Goal: Answer question/provide support: Share knowledge or assist other users

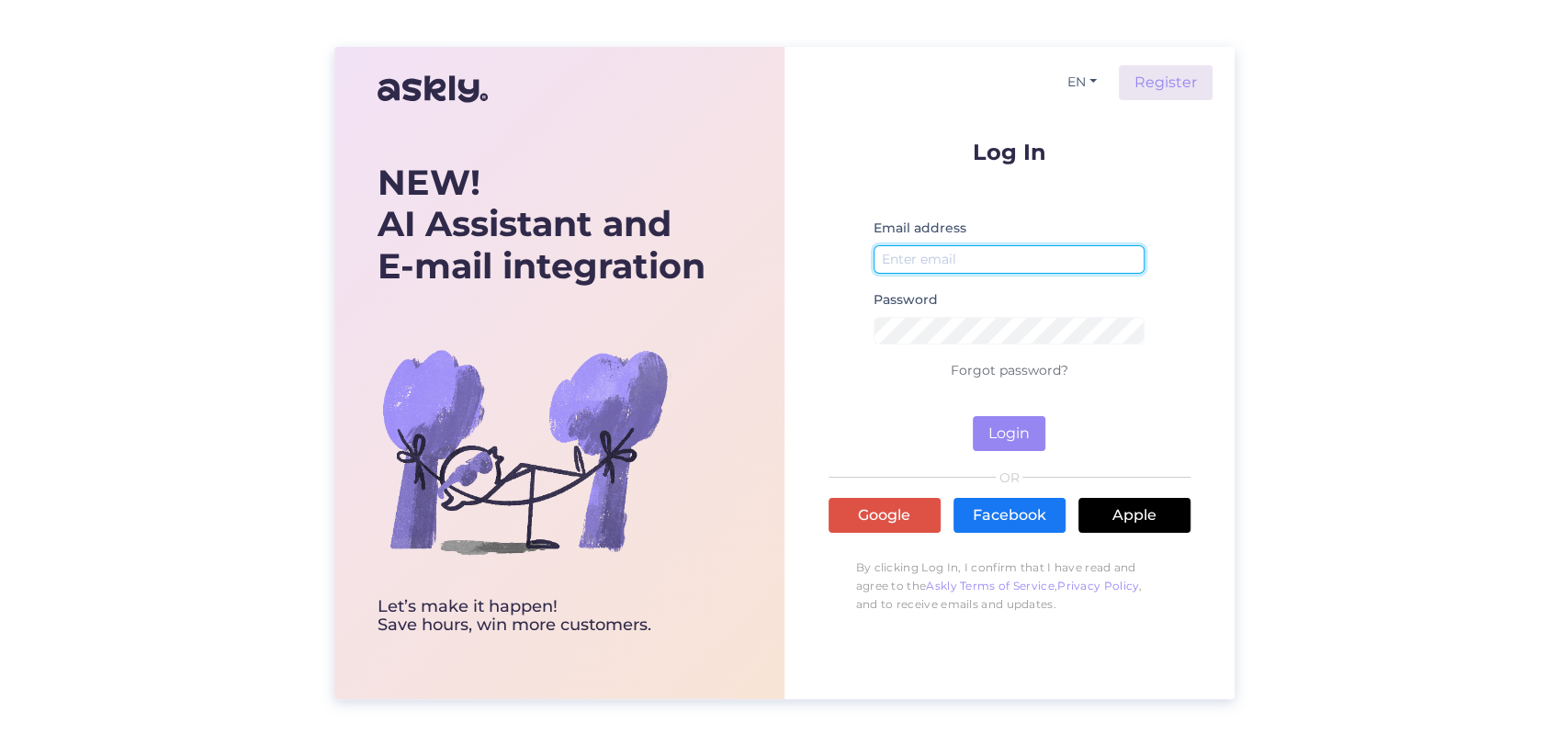
click at [999, 252] on input "email" at bounding box center [1009, 260] width 272 height 28
type input "[EMAIL_ADDRESS][DOMAIN_NAME]"
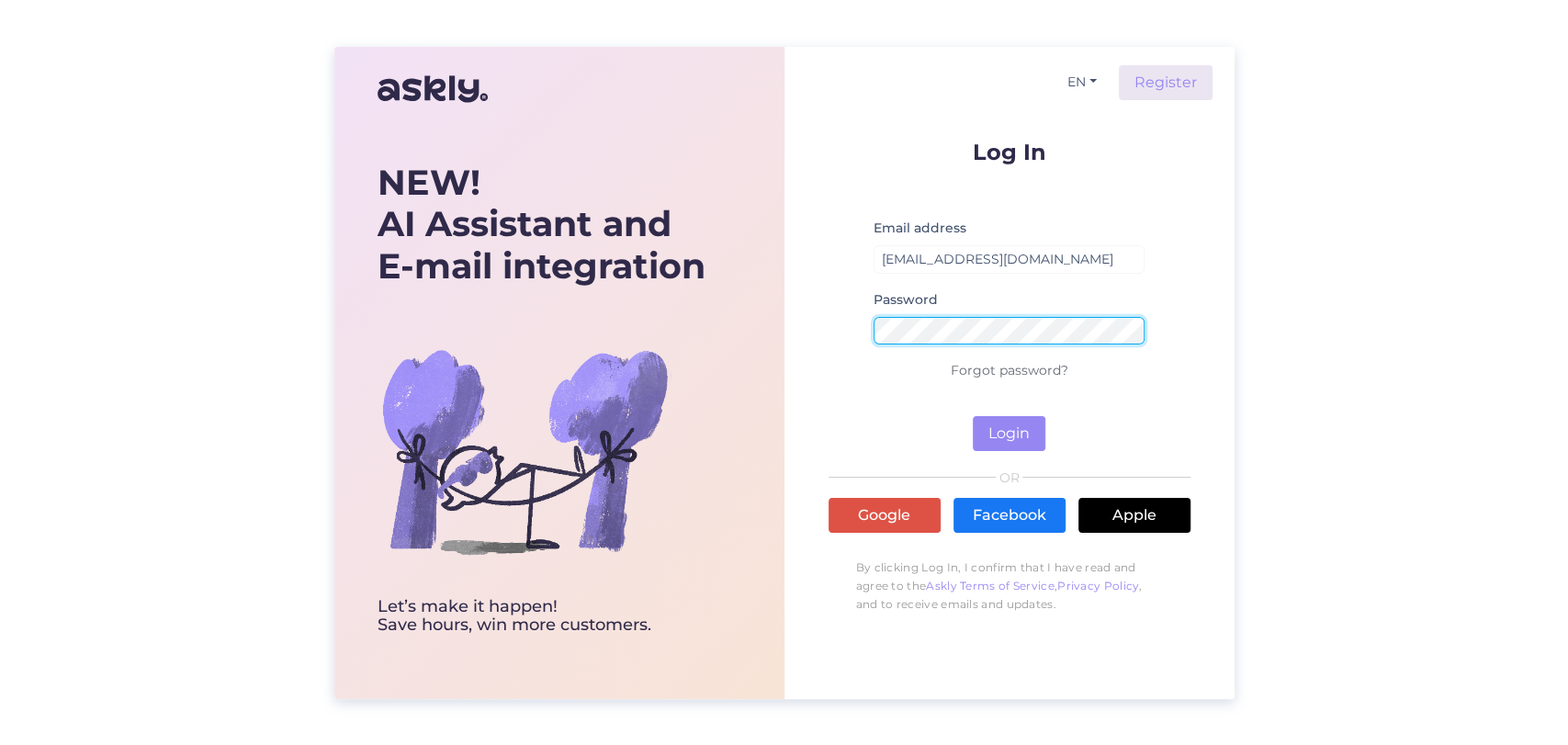
click at [973, 416] on button "Login" at bounding box center [1009, 433] width 73 height 35
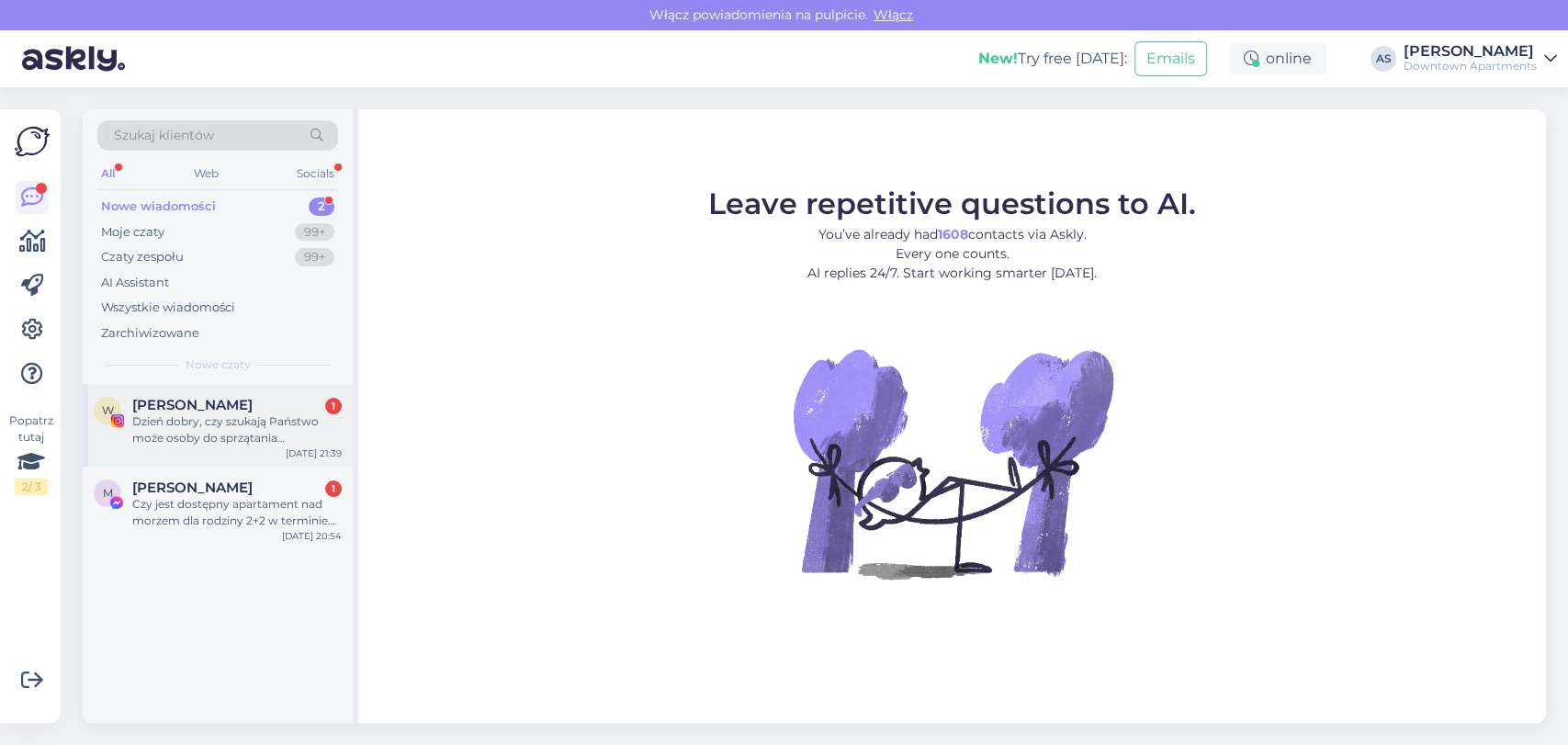
click at [206, 413] on div "Dzień dobry, czy szukają Państwo może osoby do sprzątania apartamentu w [GEOGRA…" at bounding box center [237, 429] width 210 height 33
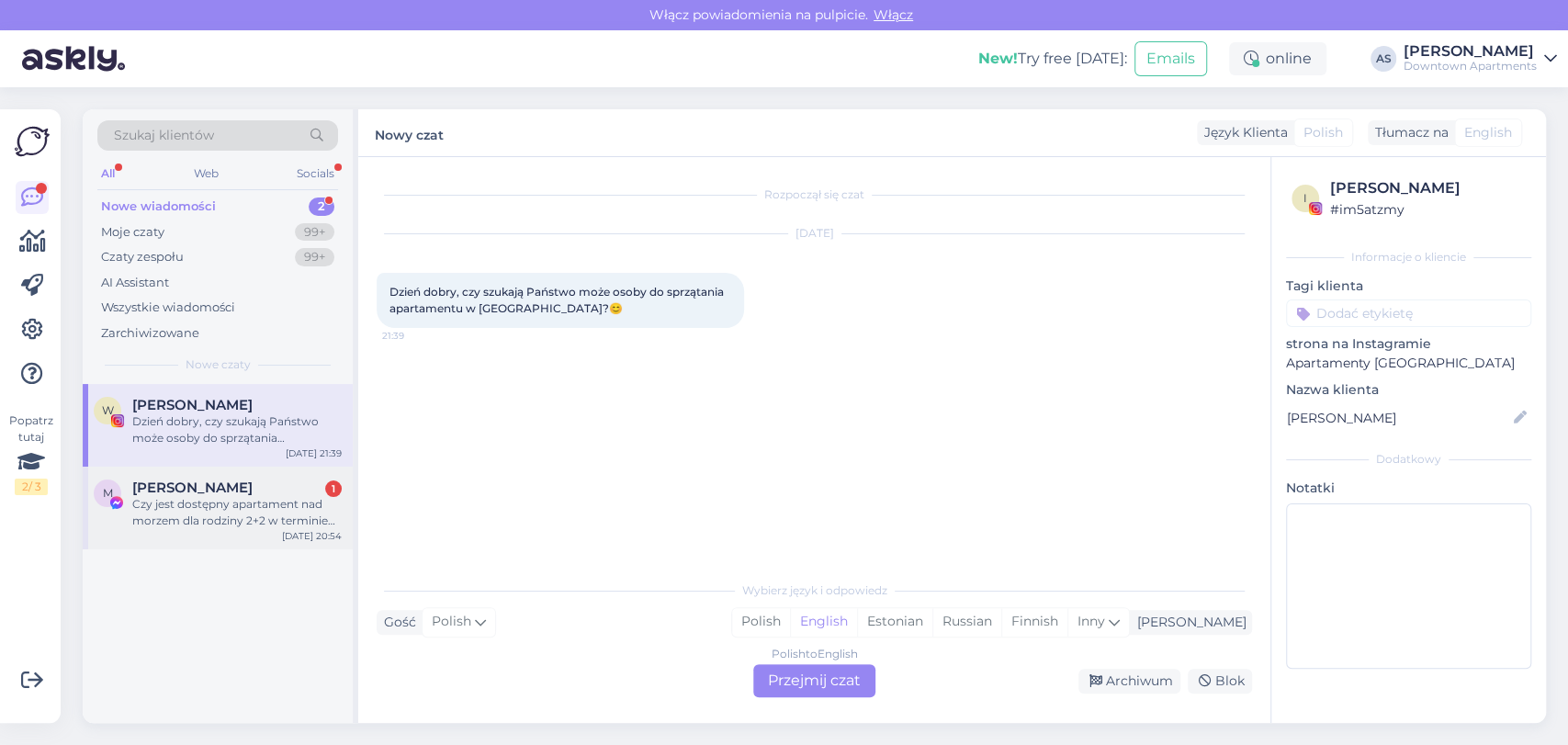
click at [183, 497] on div "Czy jest dostępny apartament nad morzem dla rodziny 2+2 w terminie [DATE]-[DATE…" at bounding box center [237, 512] width 210 height 33
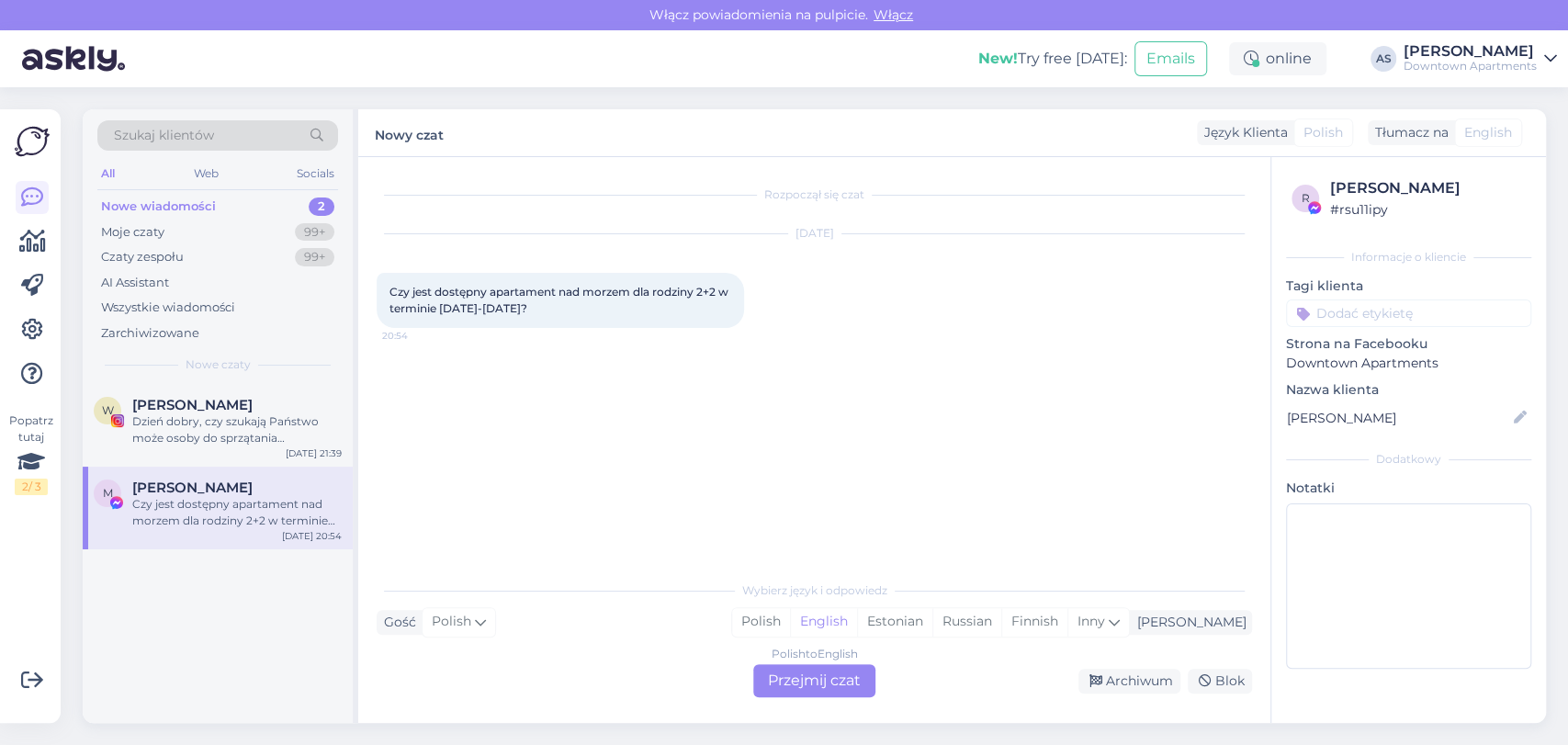
click at [804, 678] on div "Polish to English Przejmij czat" at bounding box center [814, 681] width 122 height 33
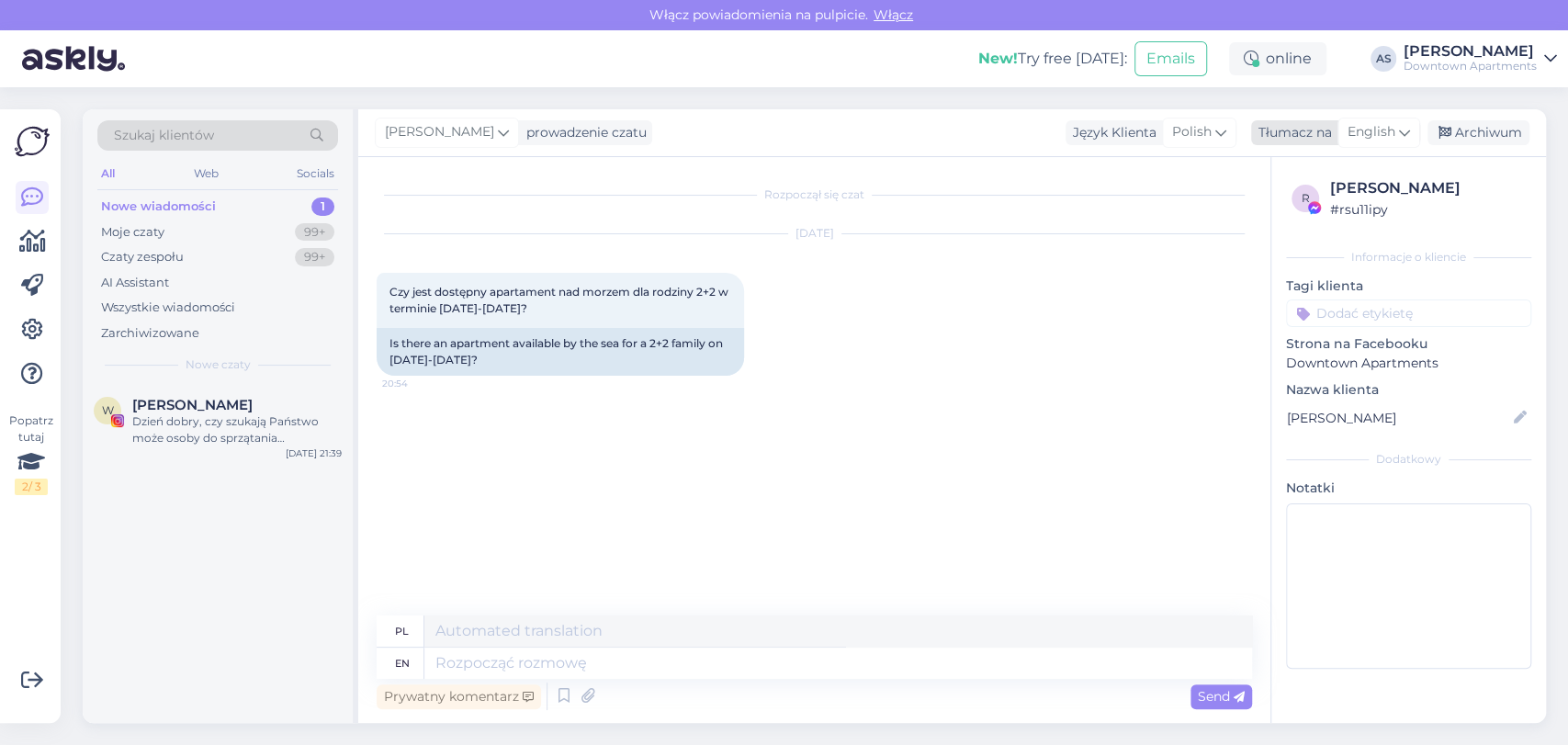
click at [1377, 132] on span "English" at bounding box center [1371, 132] width 47 height 20
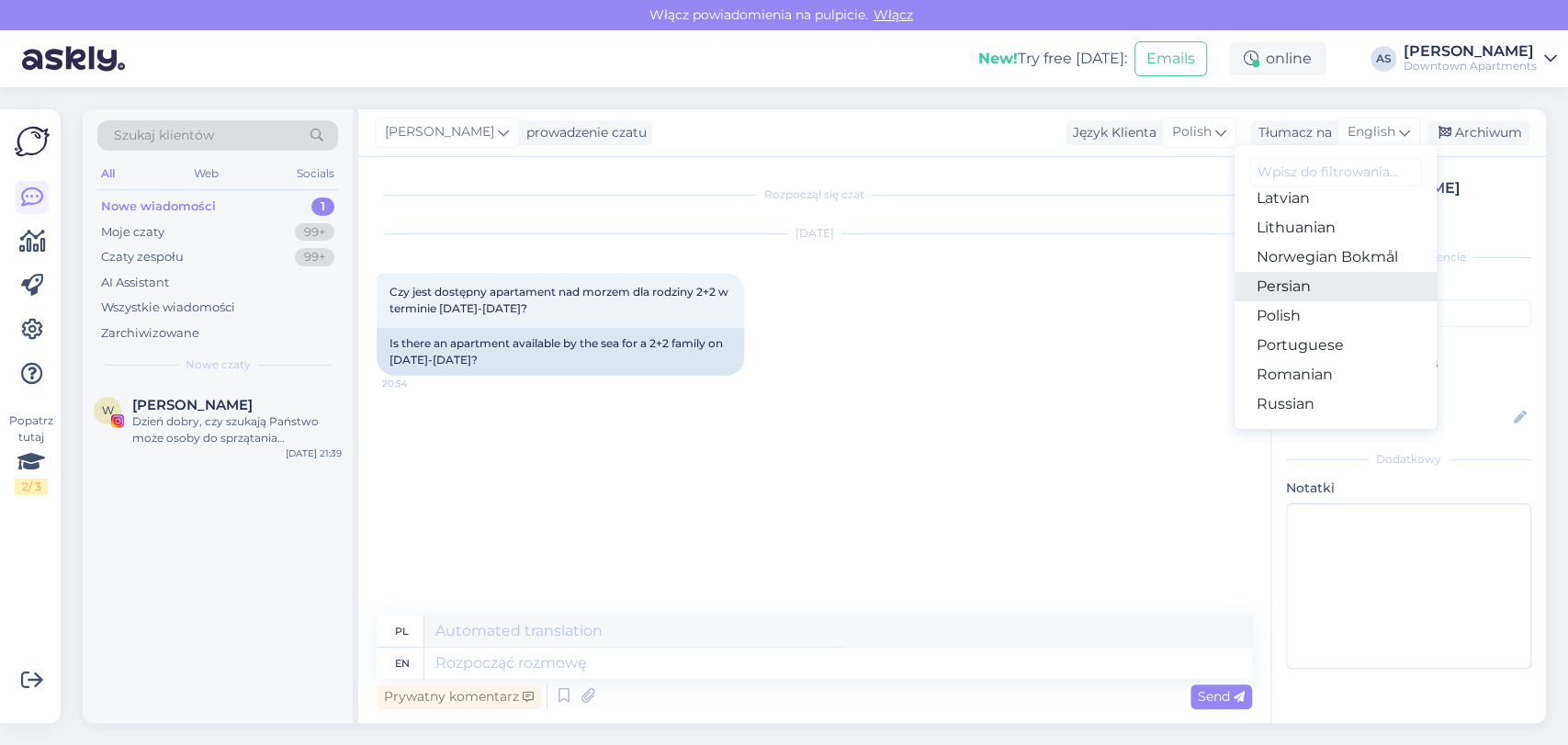
scroll to position [510, 0]
click at [1286, 346] on link "Polish" at bounding box center [1335, 351] width 202 height 29
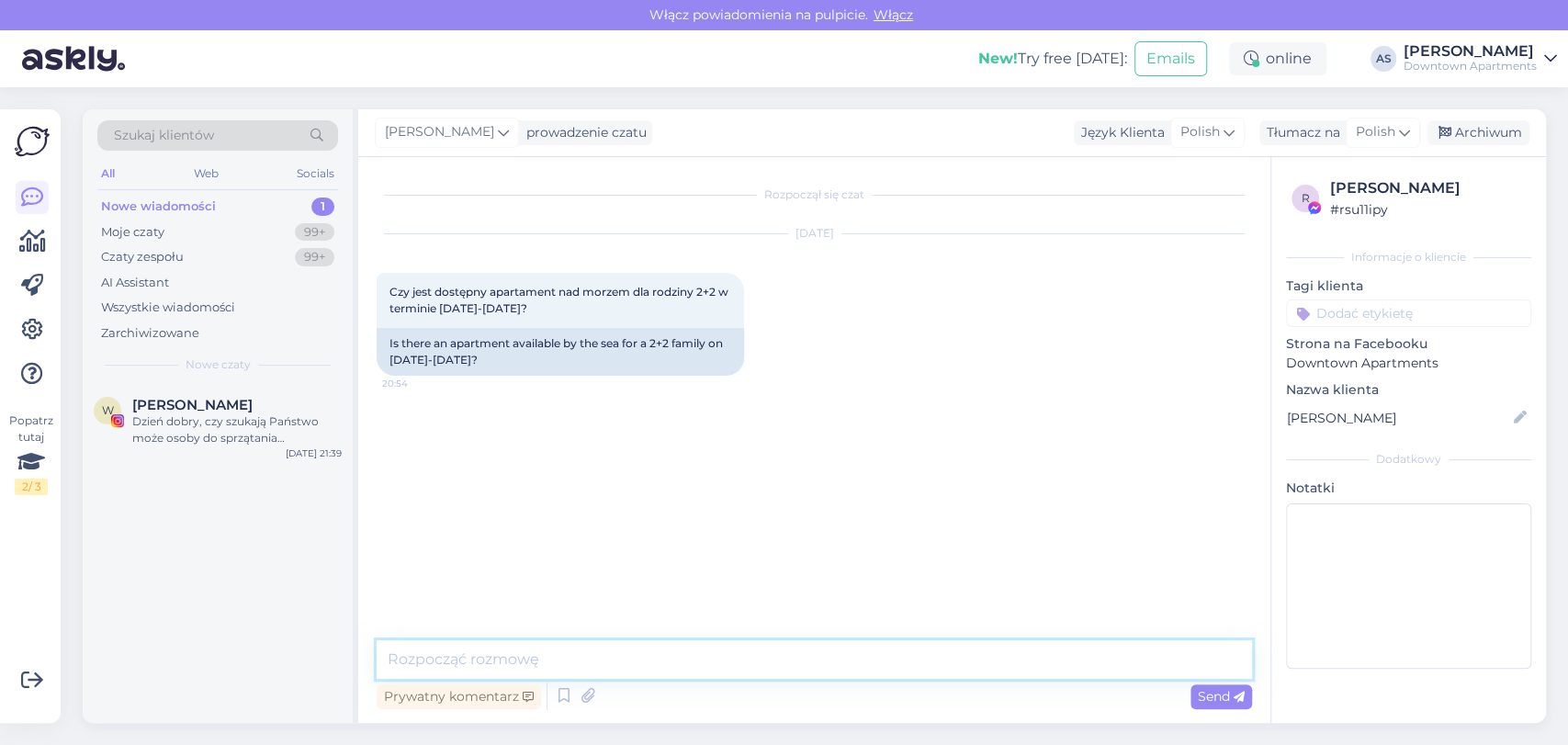
click at [902, 670] on textarea at bounding box center [813, 659] width 875 height 39
click at [279, 226] on div "Moje czaty 99+" at bounding box center [218, 232] width 241 height 26
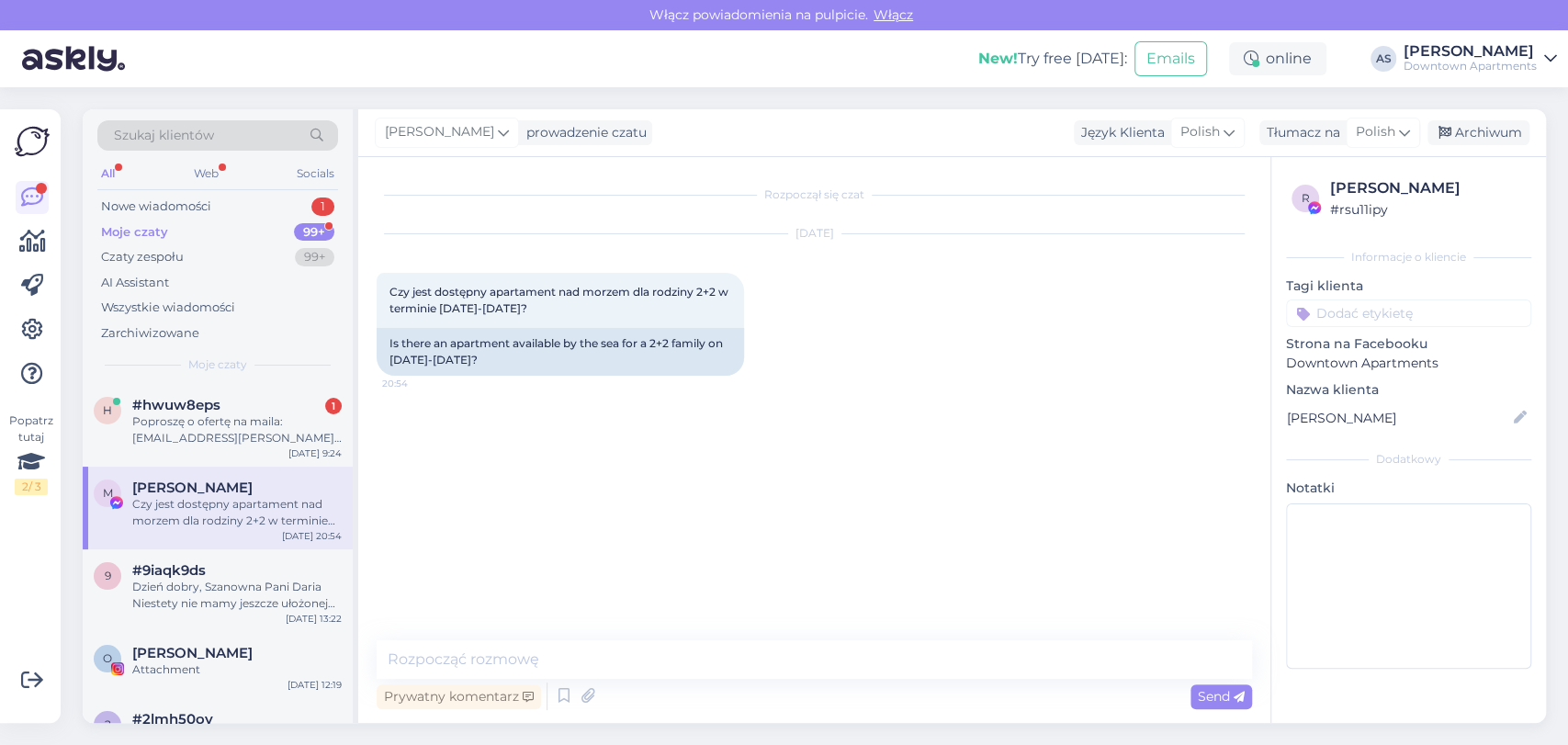
click at [270, 236] on div "Moje czaty 99+" at bounding box center [218, 232] width 241 height 26
click at [203, 427] on div "Poproszę o ofertę na maila:[EMAIL_ADDRESS][PERSON_NAME][DOMAIN_NAME]" at bounding box center [237, 429] width 210 height 33
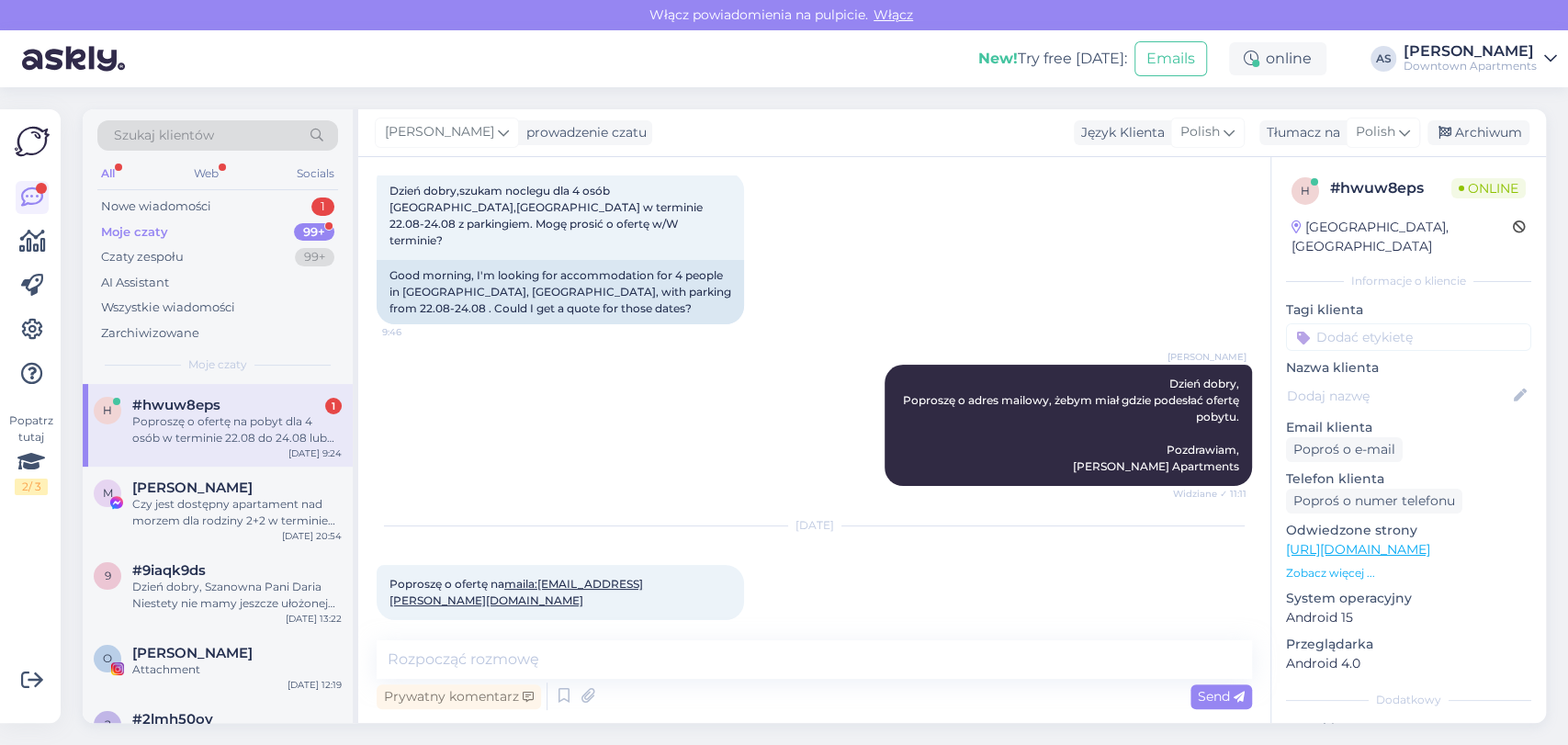
scroll to position [196, 0]
